Goal: Task Accomplishment & Management: Manage account settings

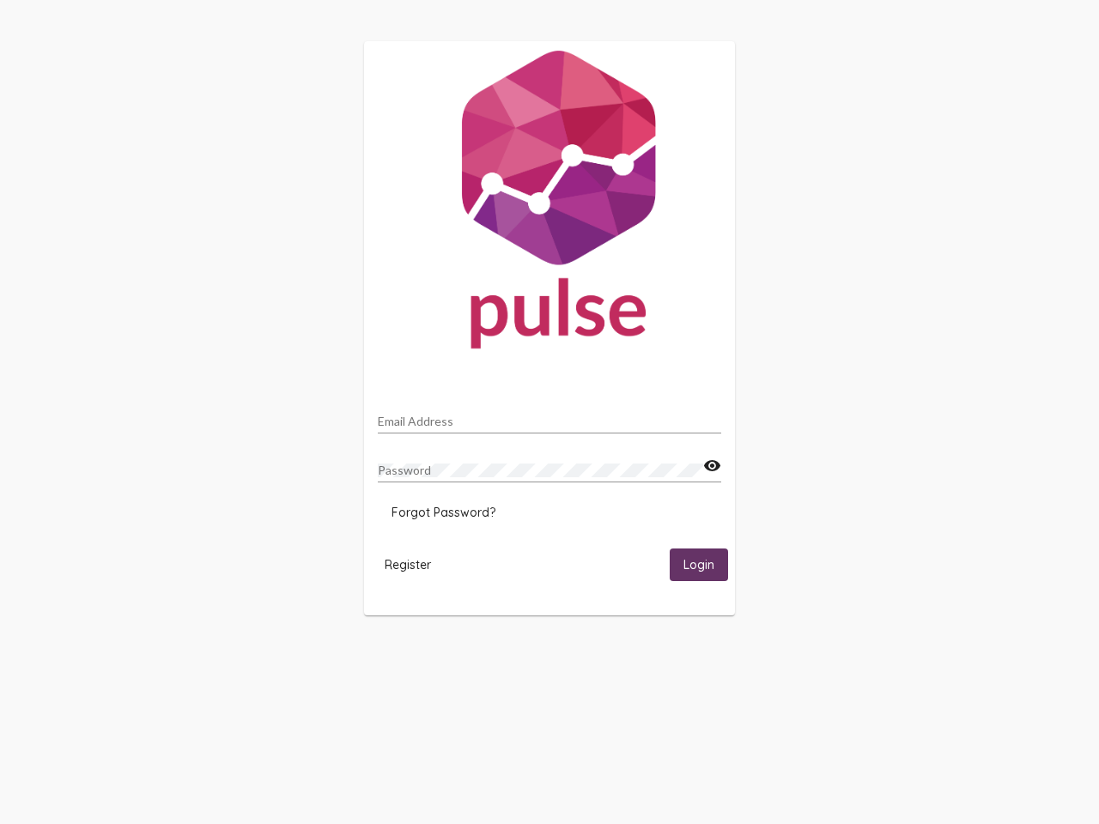
click at [549, 416] on input "Email Address" at bounding box center [549, 422] width 343 height 14
click at [711, 466] on mat-icon "visibility" at bounding box center [712, 466] width 18 height 21
click at [443, 512] on span "Forgot Password?" at bounding box center [443, 512] width 104 height 15
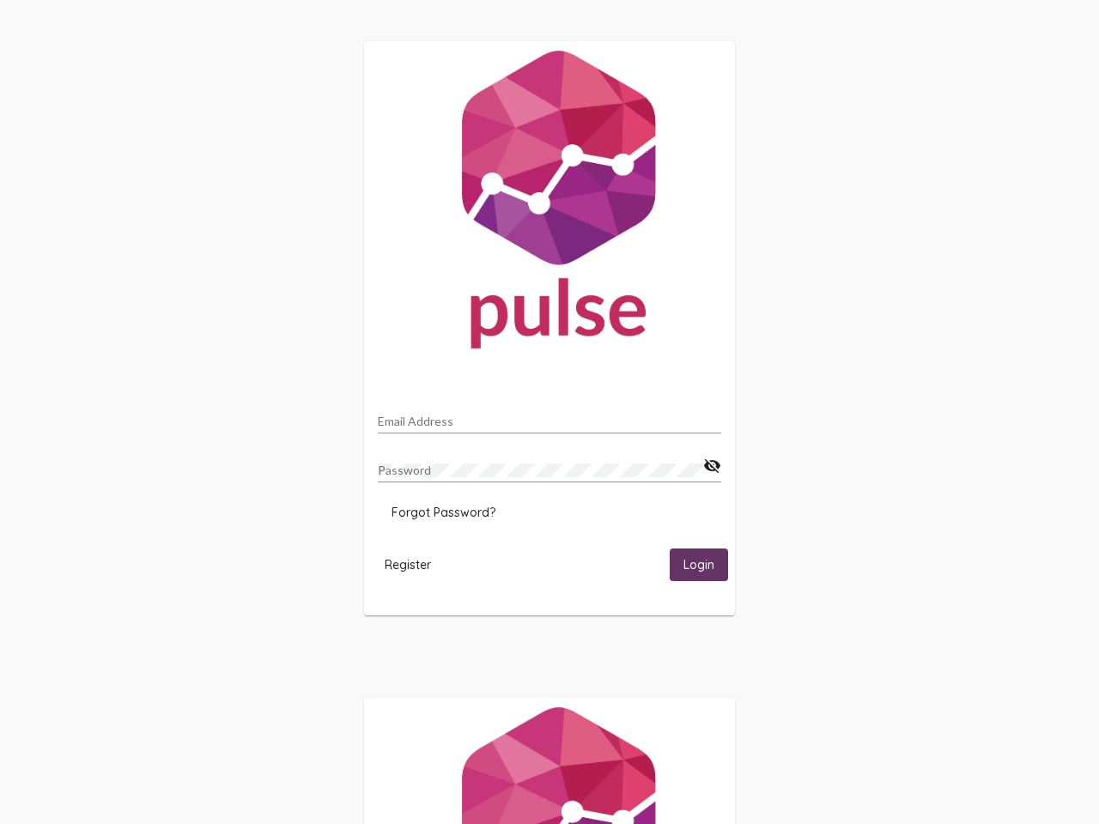
click at [408, 564] on span "Register" at bounding box center [407, 564] width 46 height 15
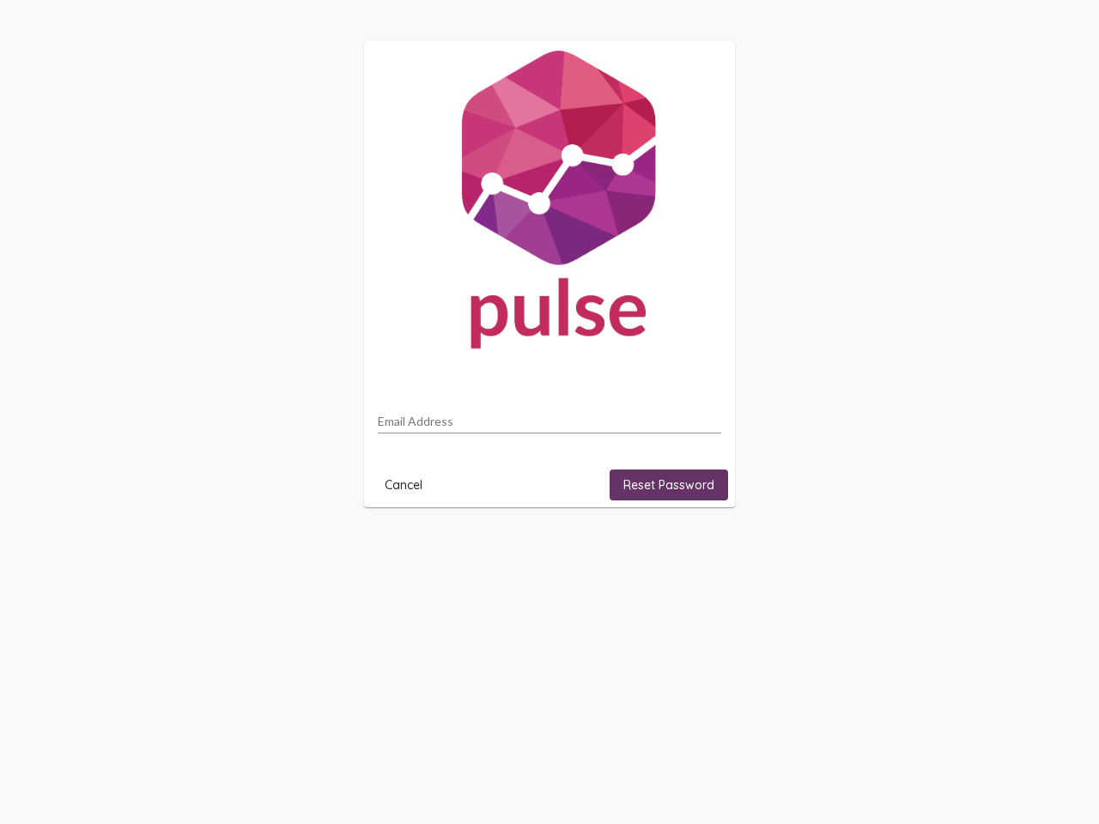
click at [699, 548] on html "Email Address Cancel Reset Password" at bounding box center [549, 274] width 1099 height 548
